Goal: Information Seeking & Learning: Learn about a topic

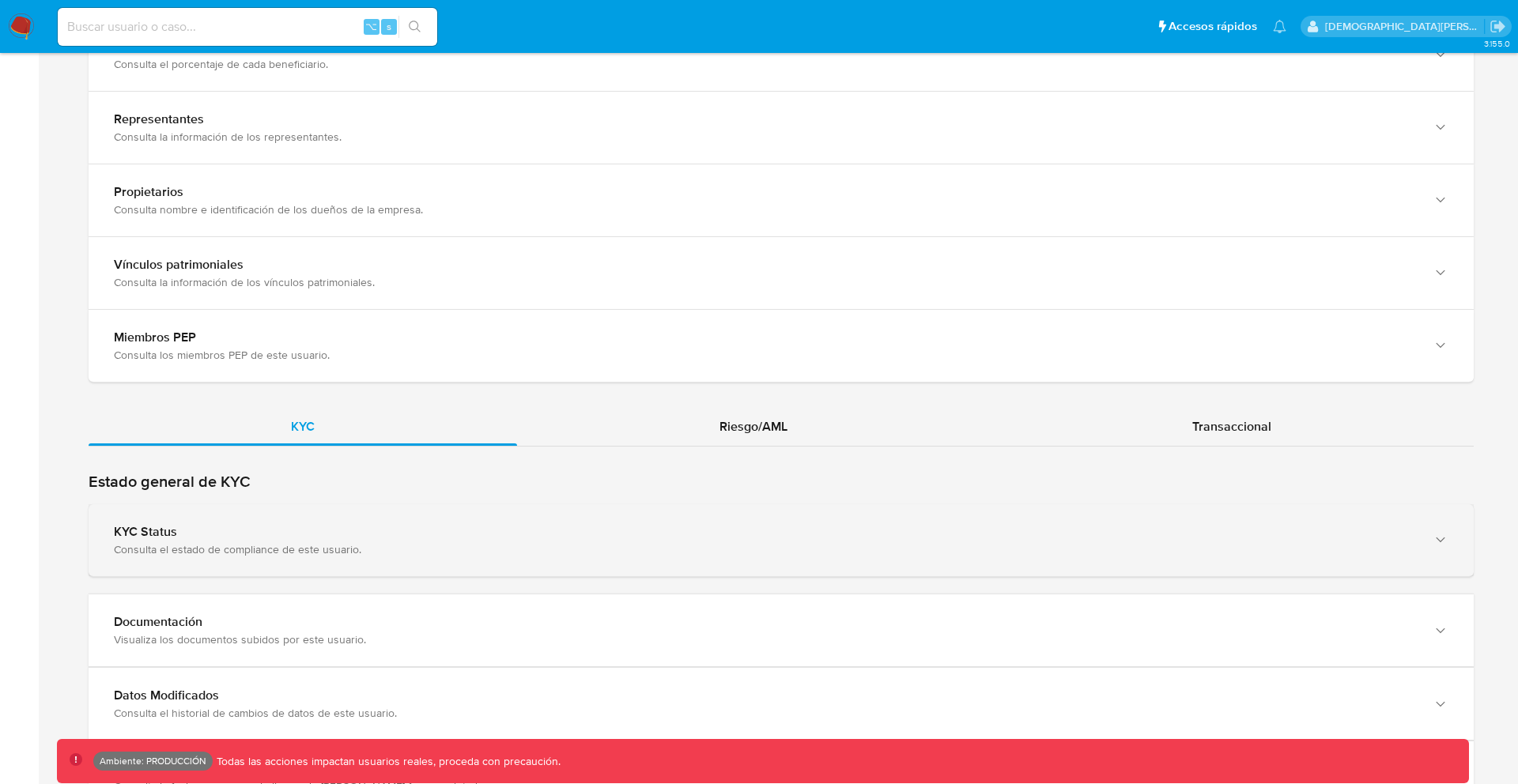
scroll to position [1487, 0]
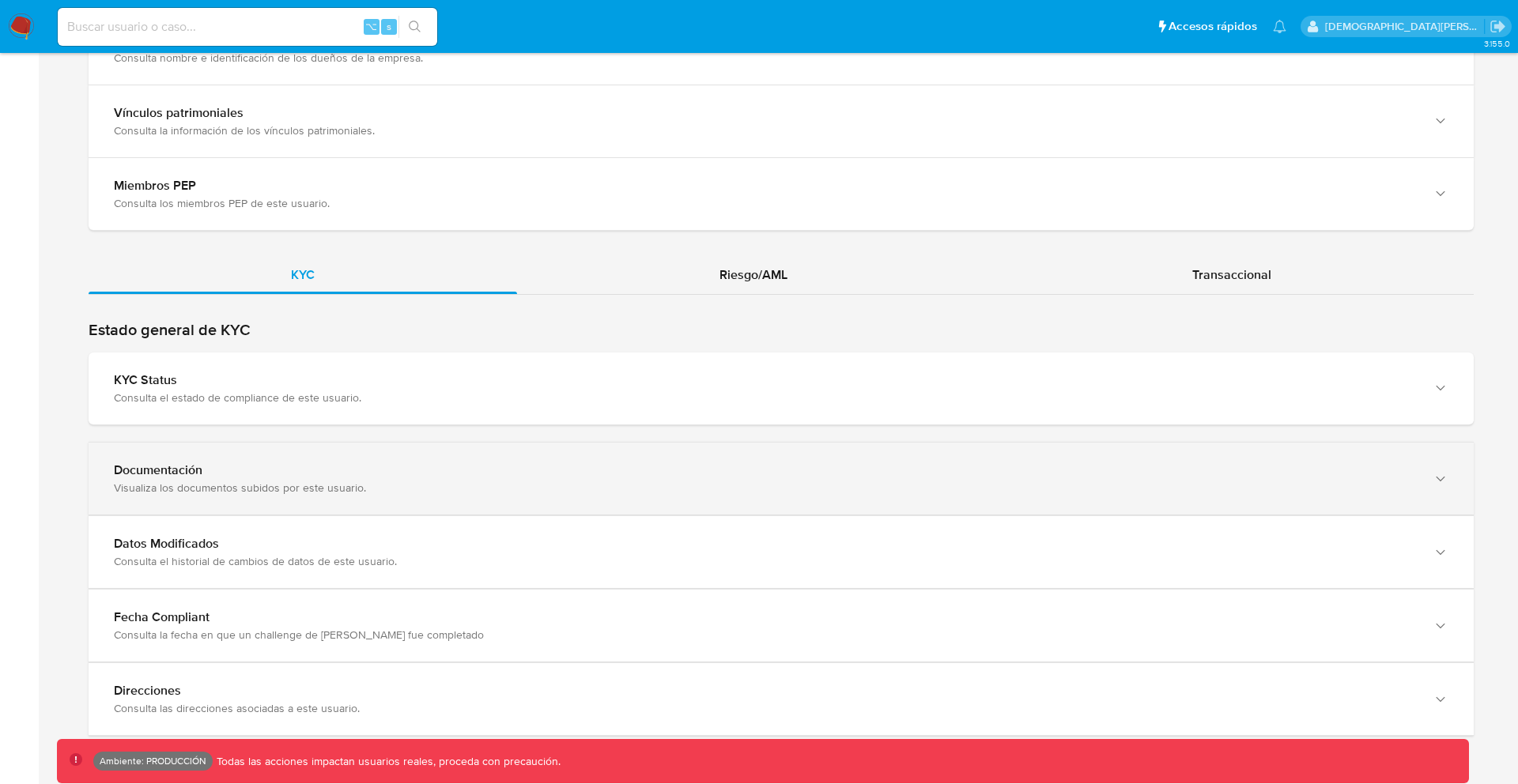
click at [432, 506] on div "Documentación Visualiza los documentos subidos por este usuario." at bounding box center [781, 478] width 1385 height 72
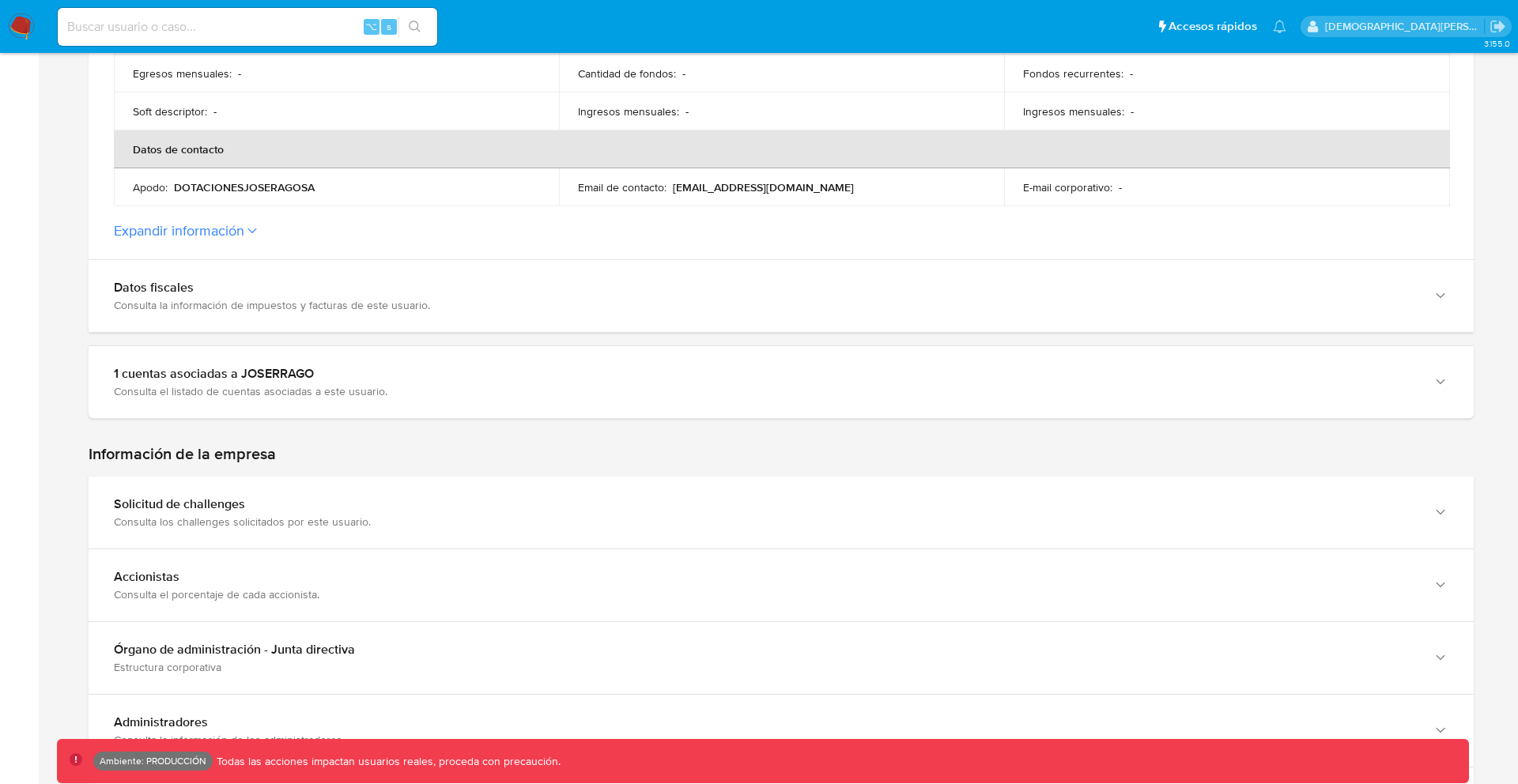
scroll to position [585, 0]
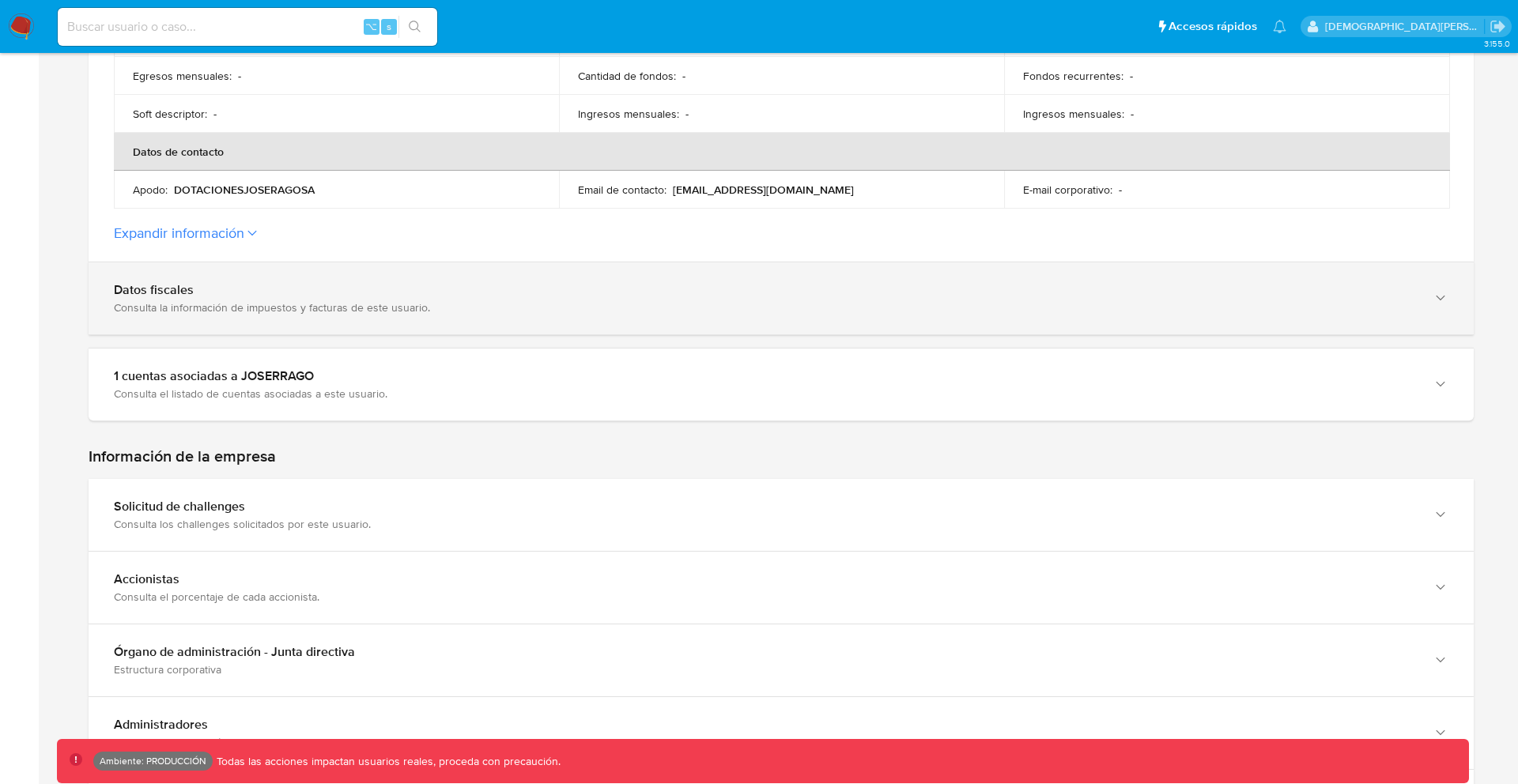
click at [253, 323] on div "Datos fiscales Consulta la información de impuestos y facturas de este usuario." at bounding box center [781, 298] width 1385 height 72
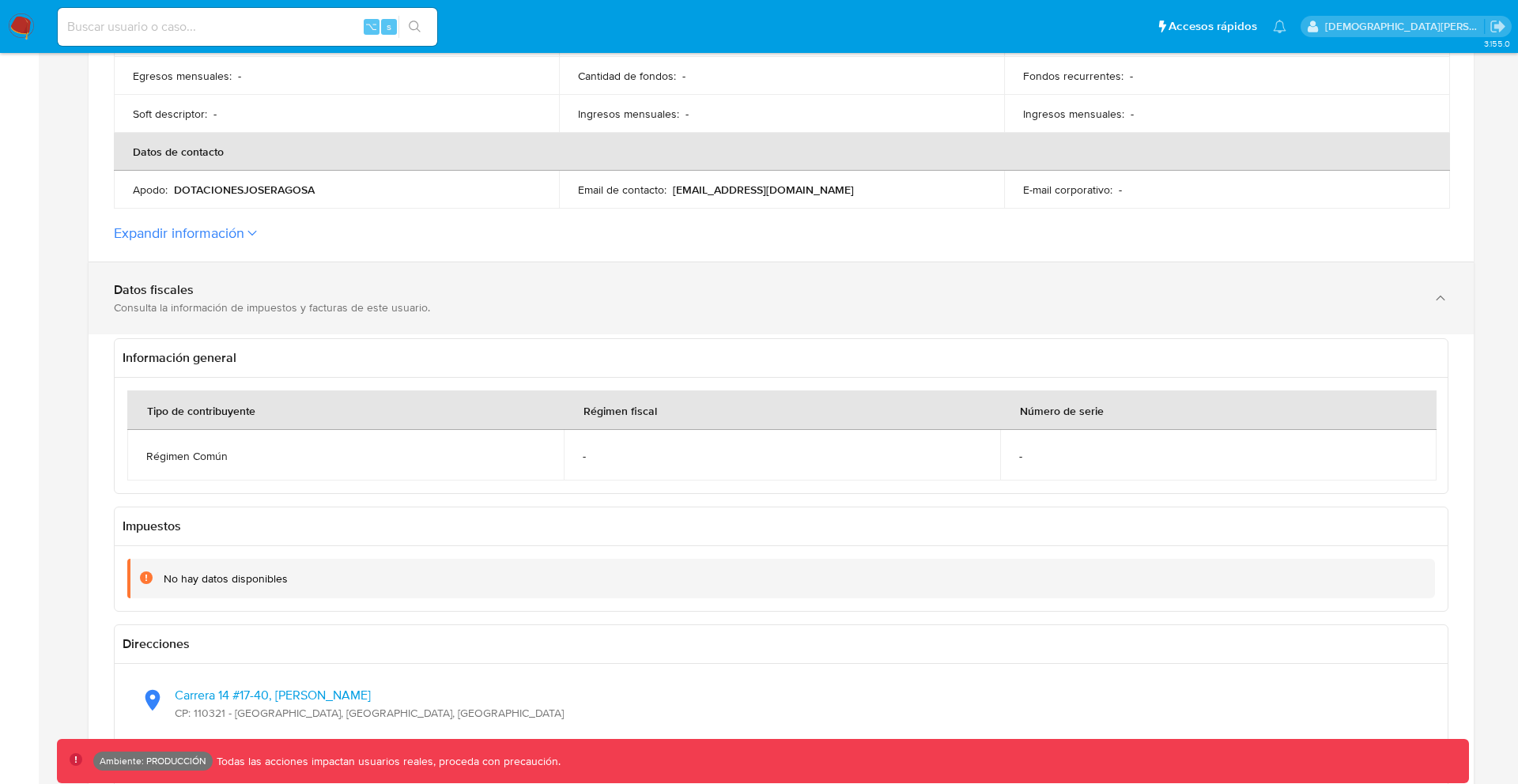
click at [252, 323] on div "Datos fiscales Consulta la información de impuestos y facturas de este usuario." at bounding box center [781, 298] width 1385 height 72
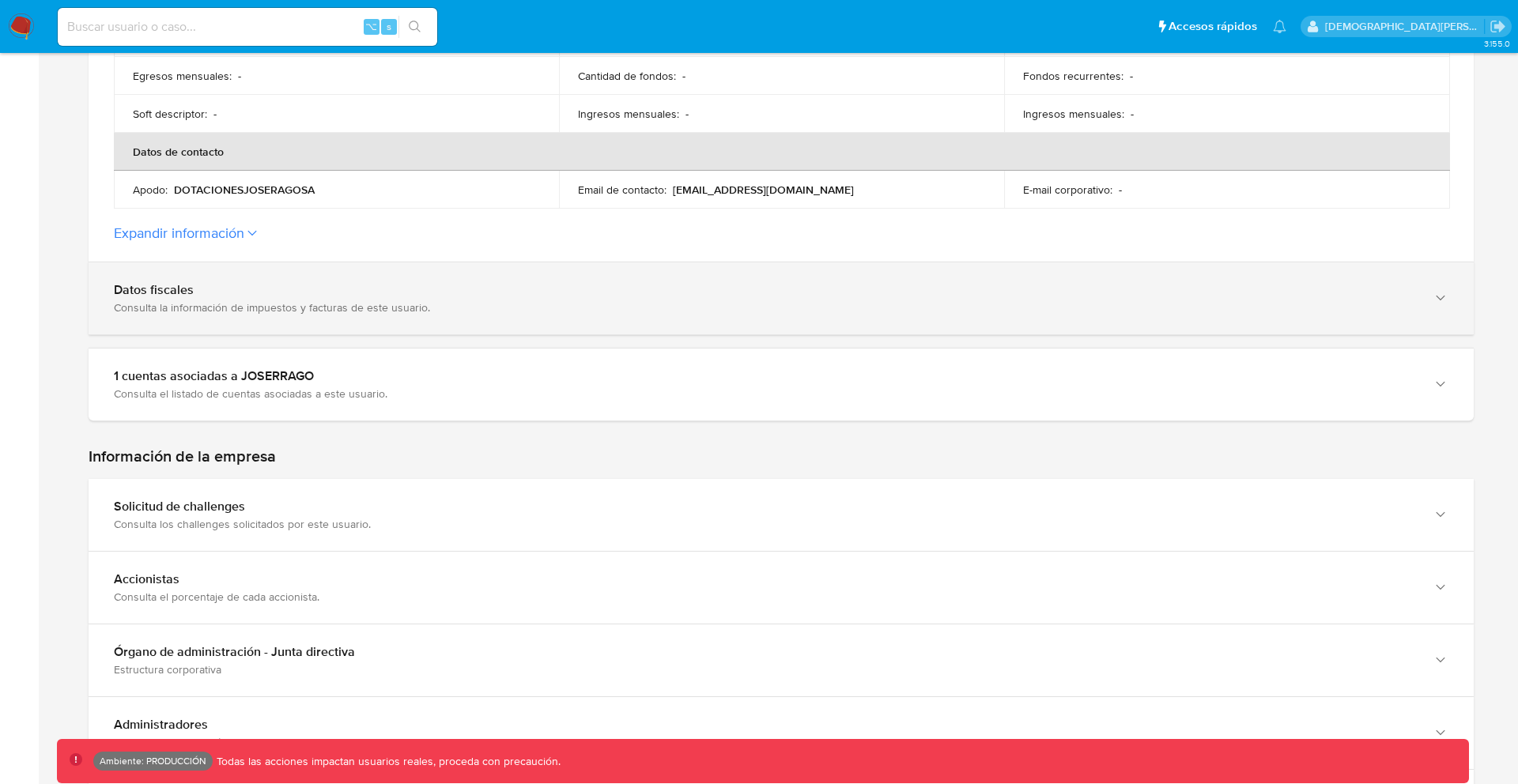
click at [221, 304] on div "Consulta la información de impuestos y facturas de este usuario." at bounding box center [765, 308] width 1303 height 14
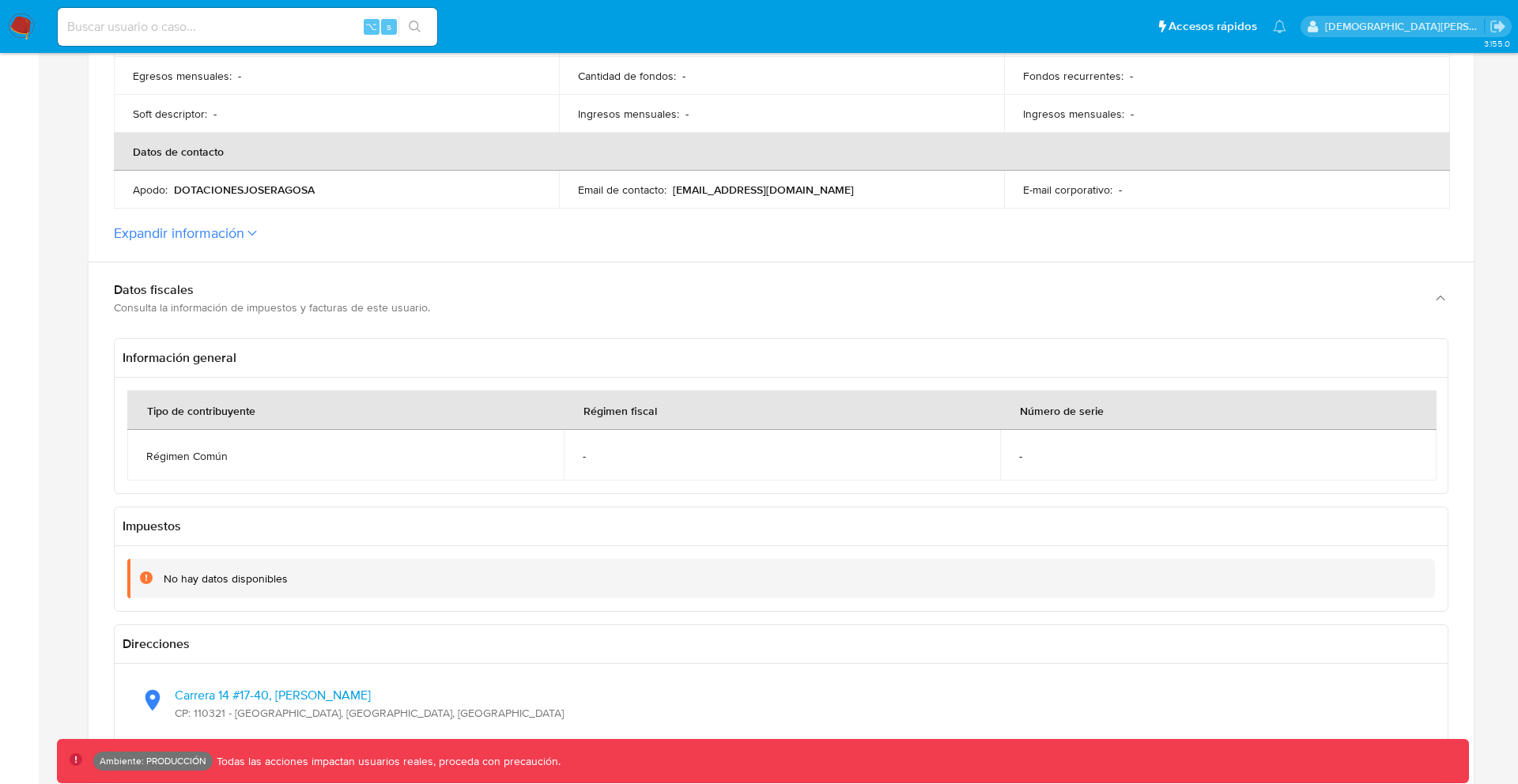
click at [205, 230] on button "Expandir información" at bounding box center [179, 233] width 130 height 17
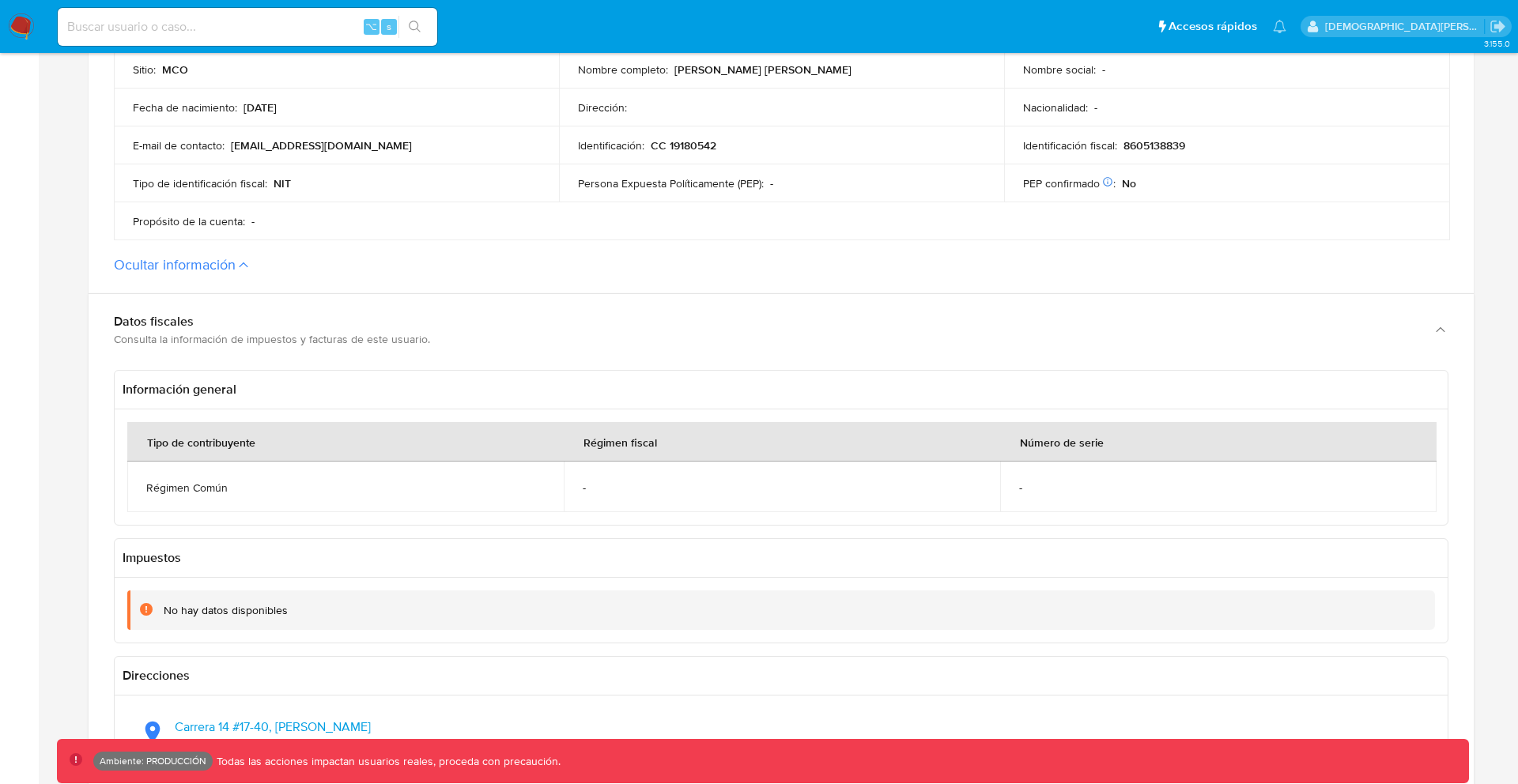
scroll to position [821, 0]
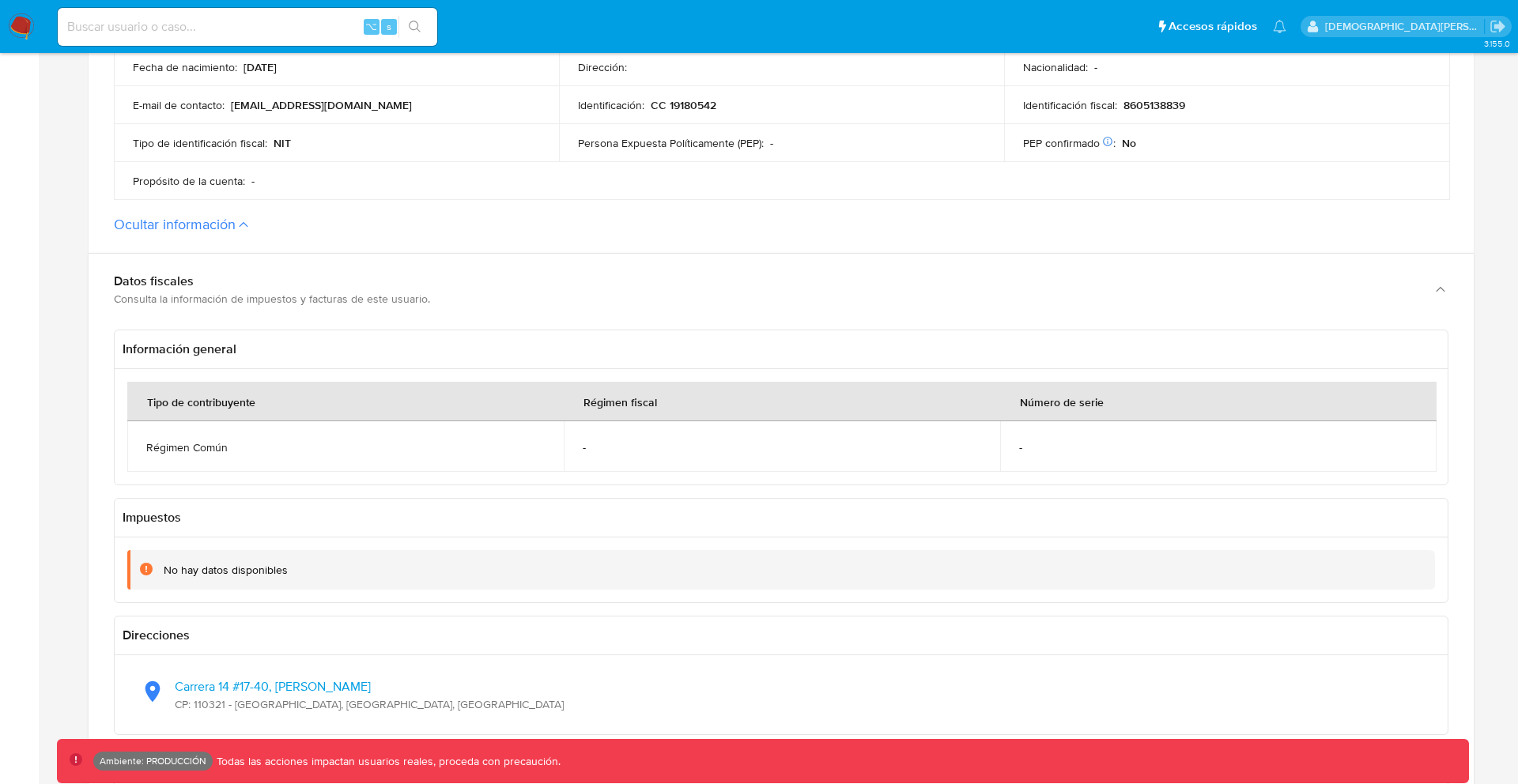
click at [205, 222] on button "Ocultar información" at bounding box center [175, 224] width 121 height 17
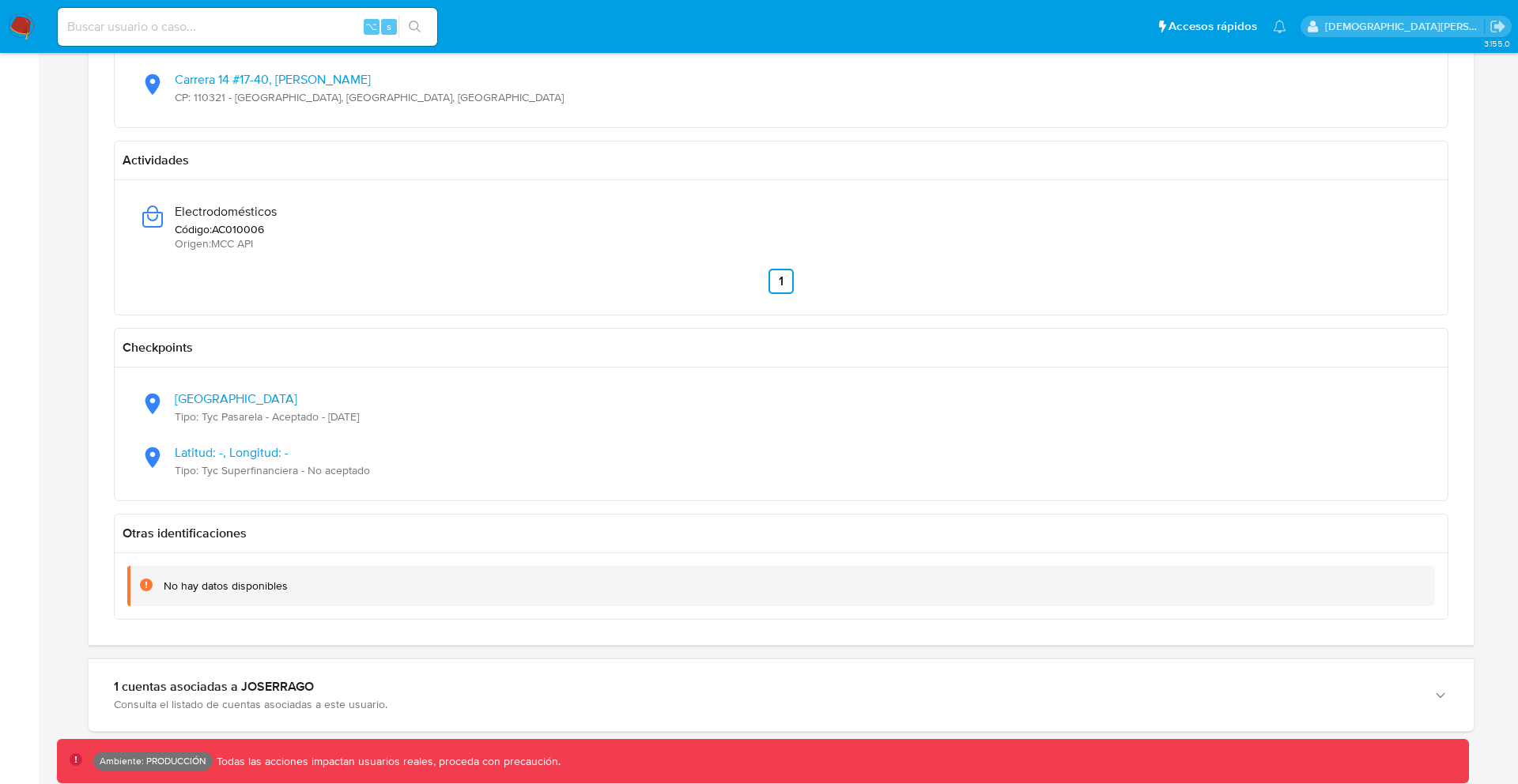
scroll to position [1471, 0]
